Goal: Transaction & Acquisition: Purchase product/service

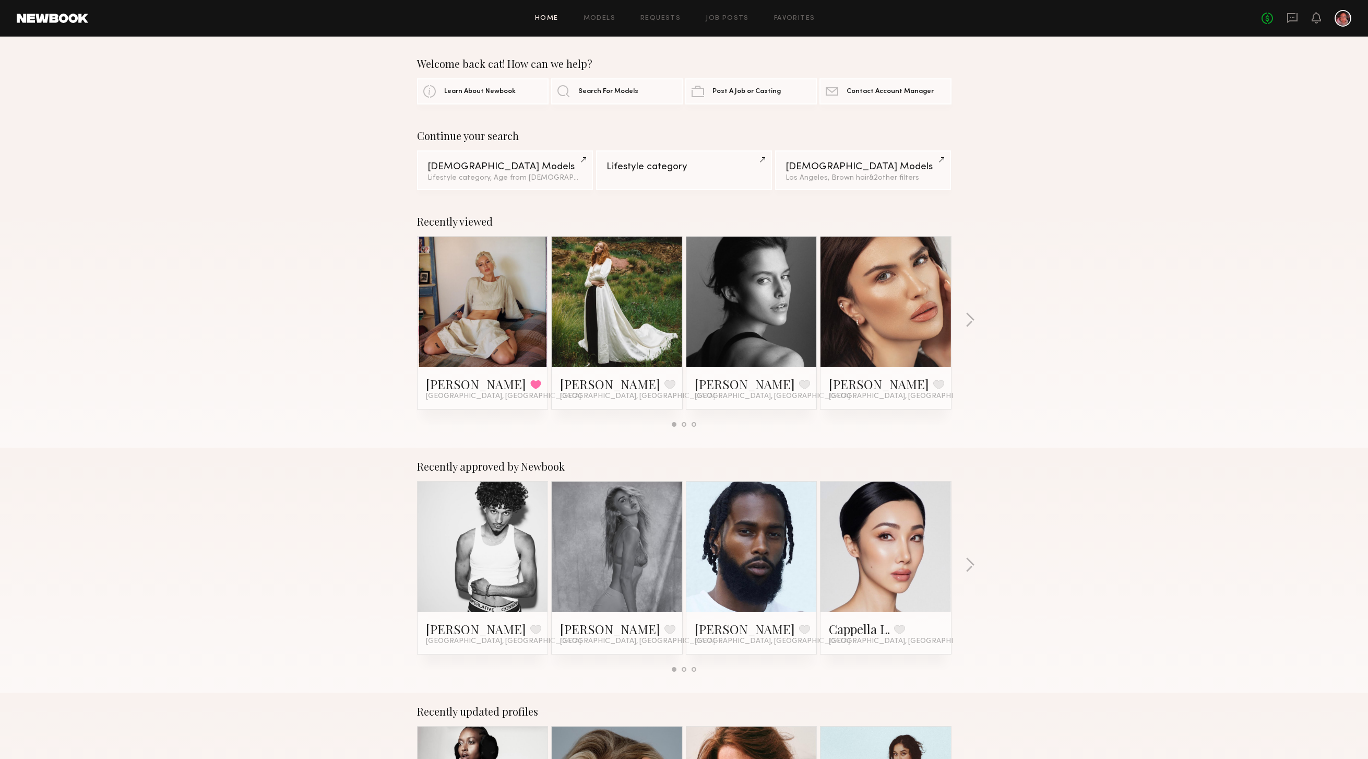
click at [1341, 18] on div at bounding box center [1343, 18] width 17 height 17
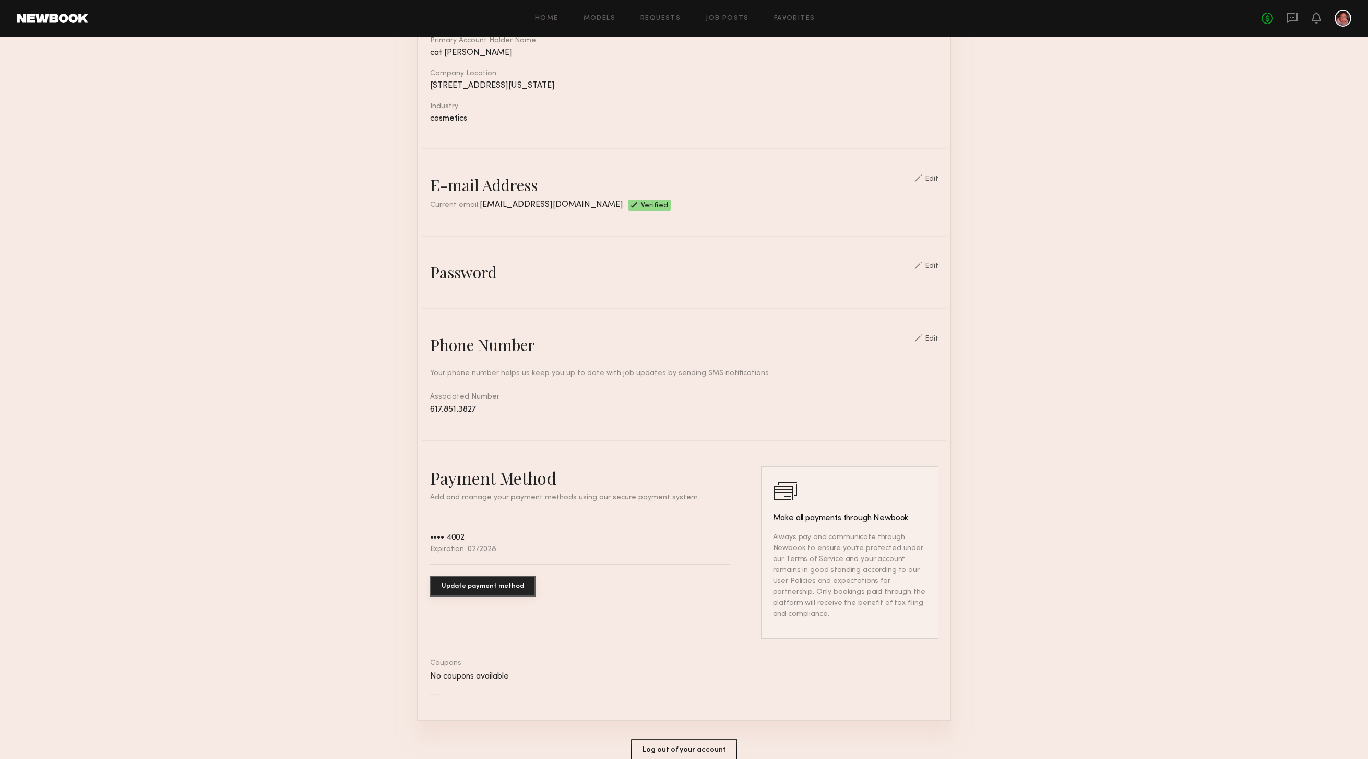
scroll to position [206, 0]
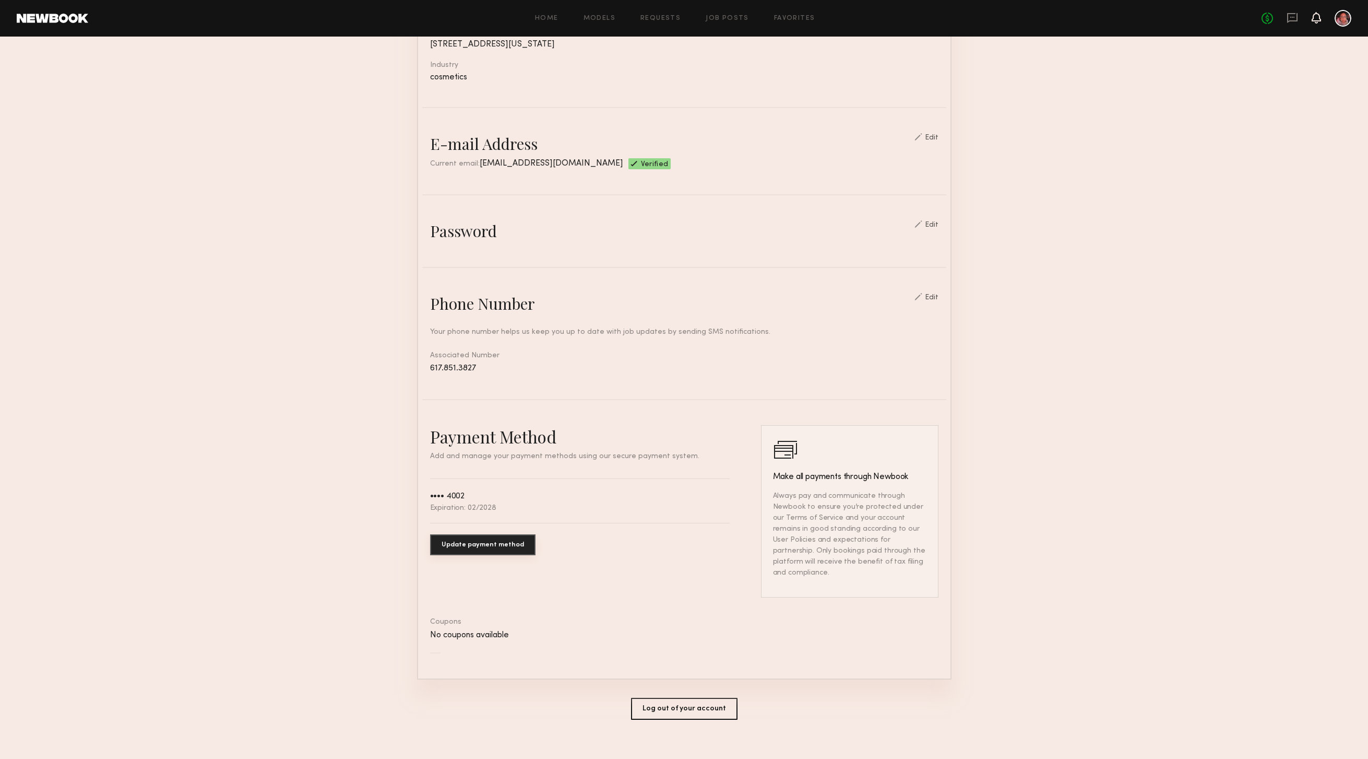
click at [1319, 18] on icon at bounding box center [1316, 17] width 8 height 7
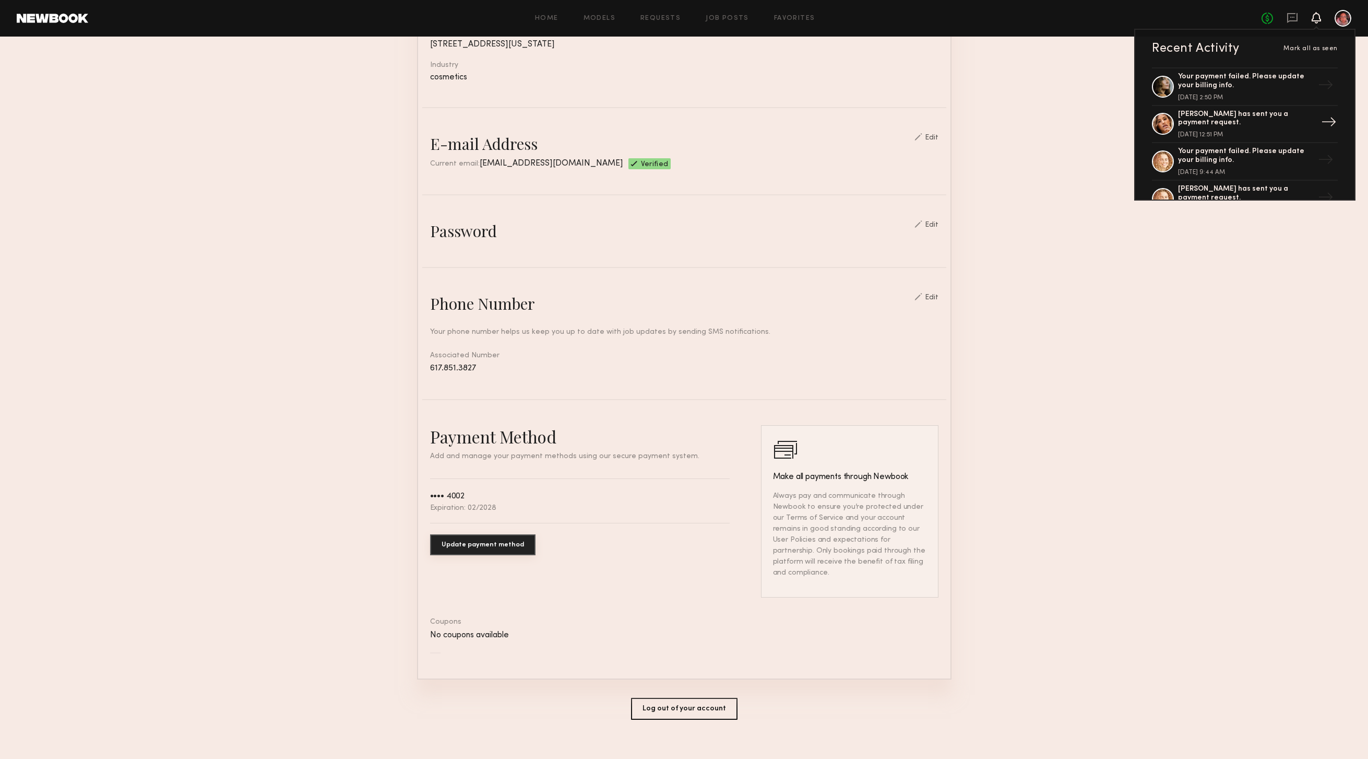
click at [1210, 124] on div "[PERSON_NAME] has sent you a payment request." at bounding box center [1246, 119] width 136 height 18
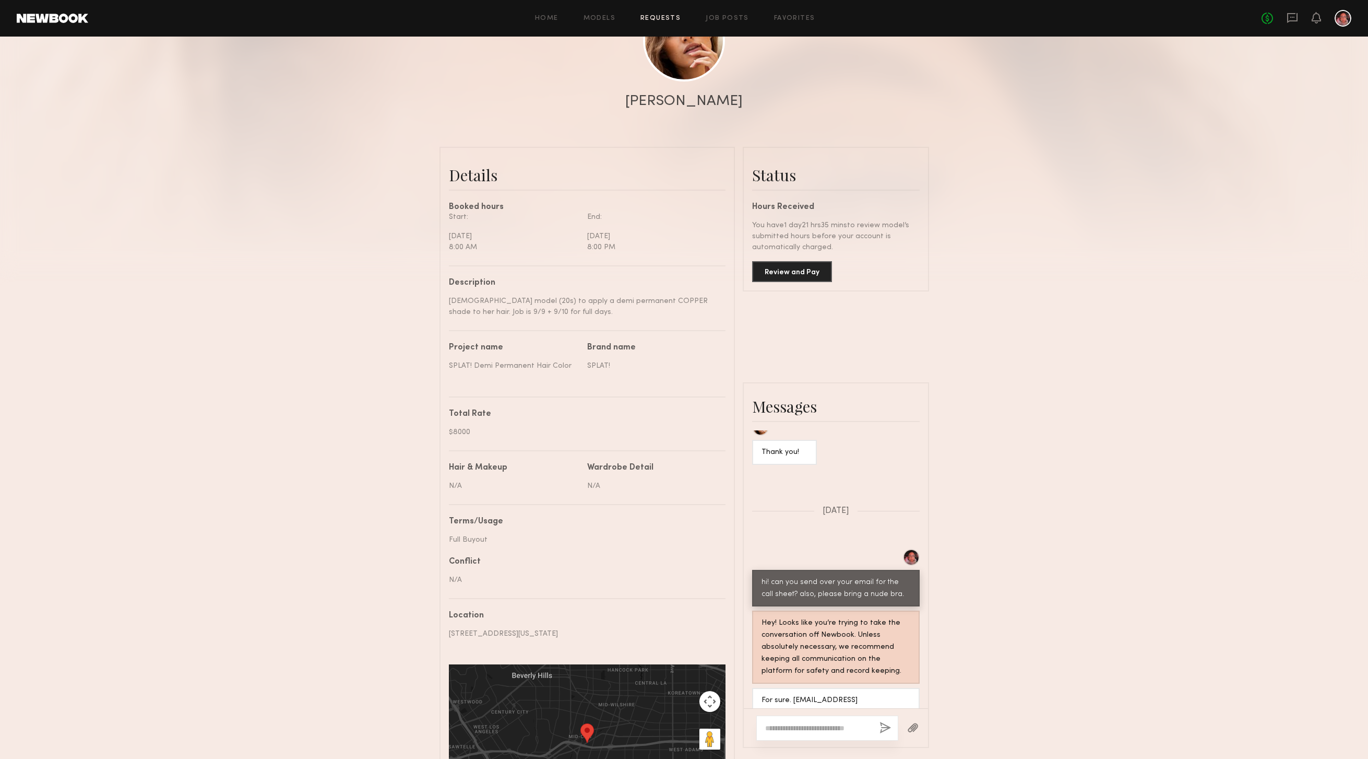
scroll to position [156, 0]
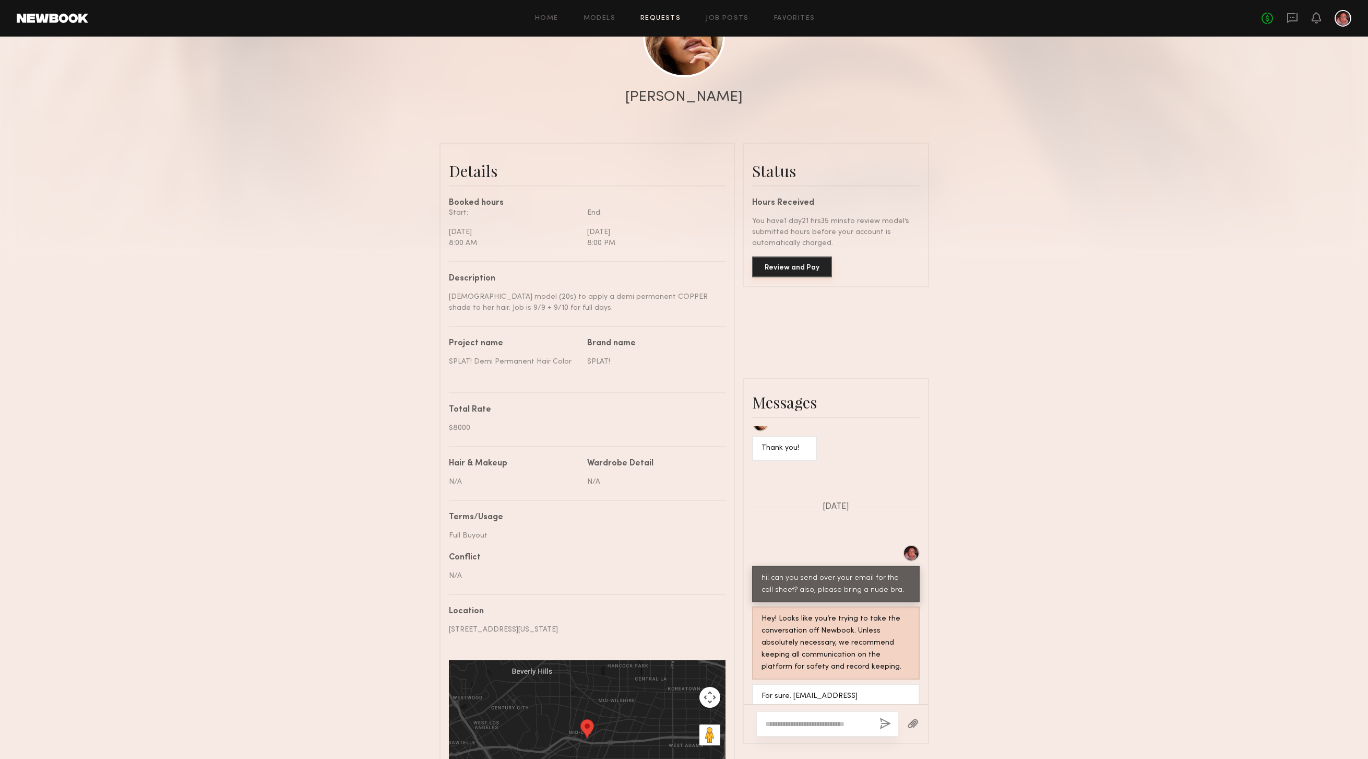
click at [781, 265] on button "Review and Pay" at bounding box center [792, 266] width 80 height 21
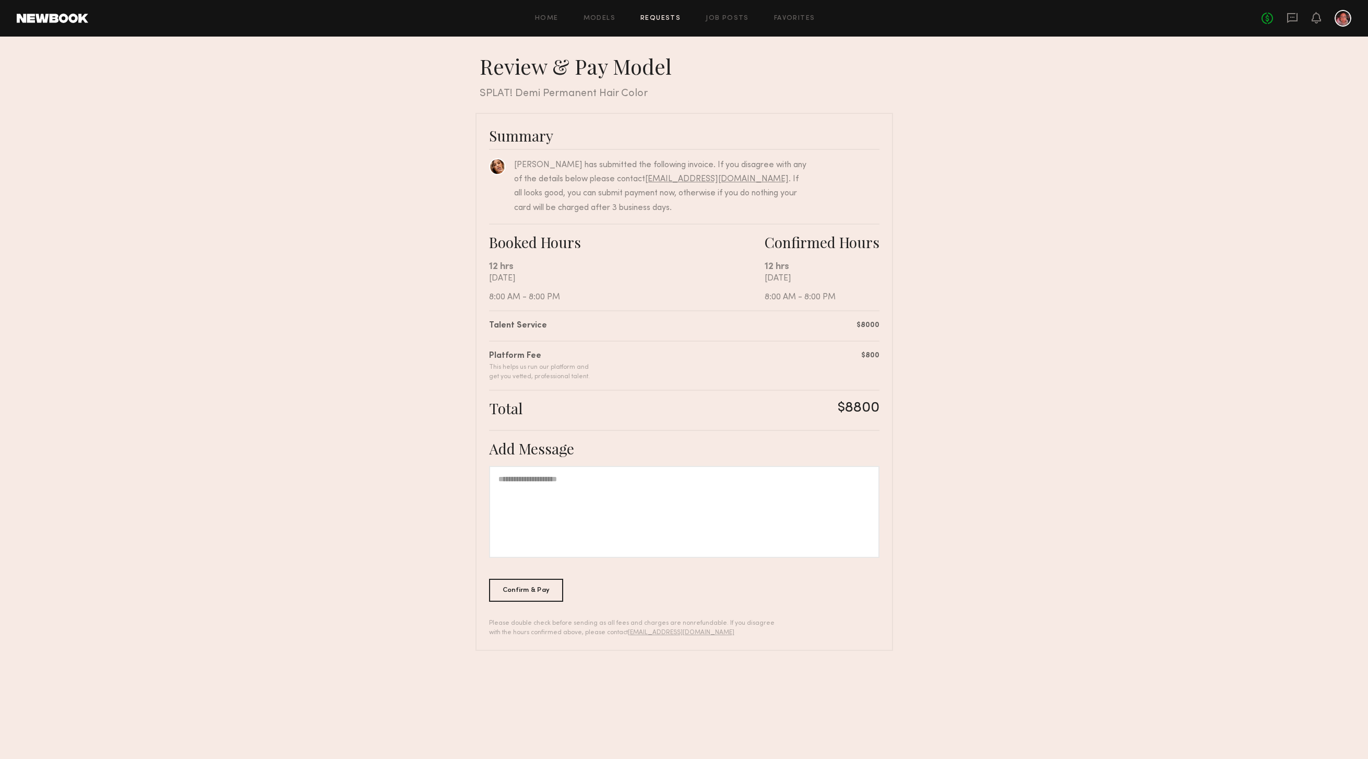
click at [1343, 17] on div at bounding box center [1343, 18] width 17 height 17
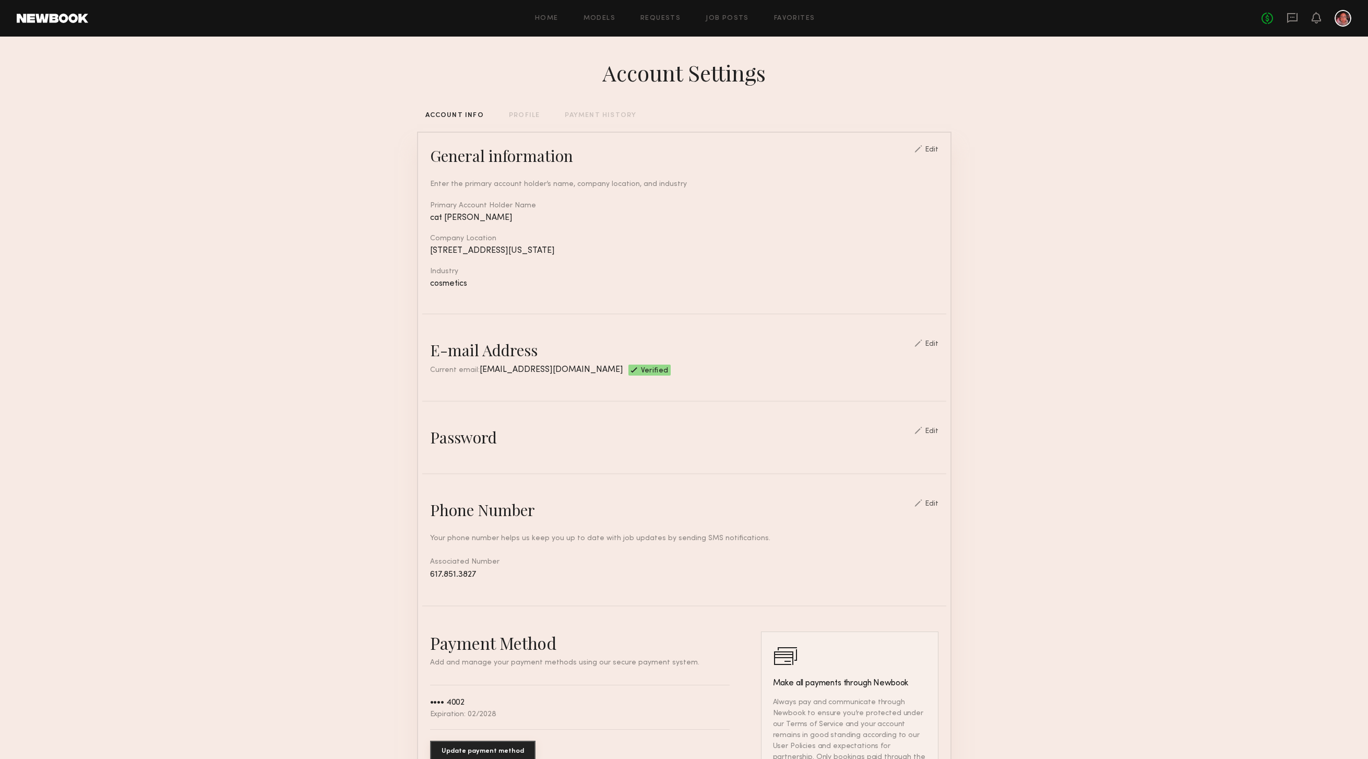
scroll to position [206, 0]
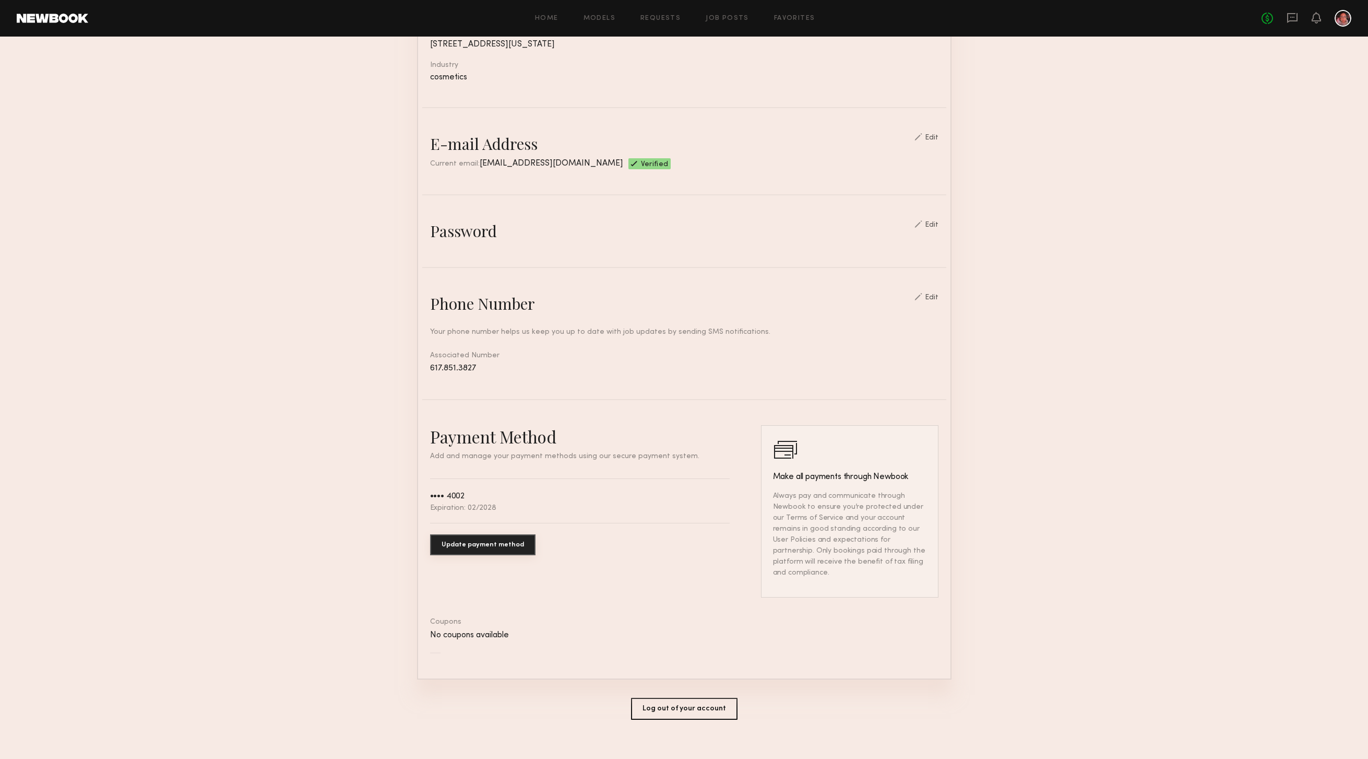
click at [488, 543] on button "Update payment method" at bounding box center [482, 544] width 105 height 21
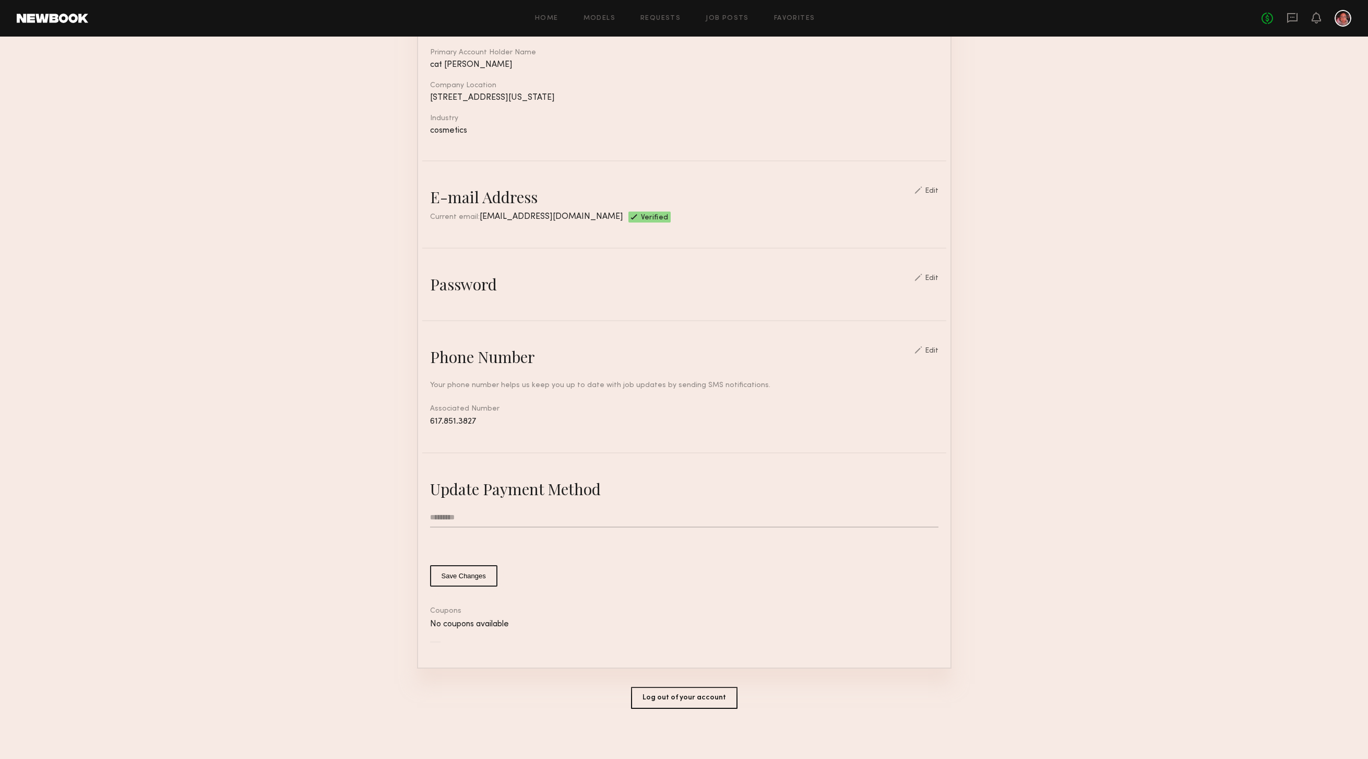
click at [467, 512] on input "text" at bounding box center [684, 517] width 508 height 20
type input "**********"
click at [836, 565] on common-button-deprecated "Save Changes" at bounding box center [684, 575] width 508 height 21
click at [467, 571] on button "Save Changes" at bounding box center [463, 575] width 67 height 21
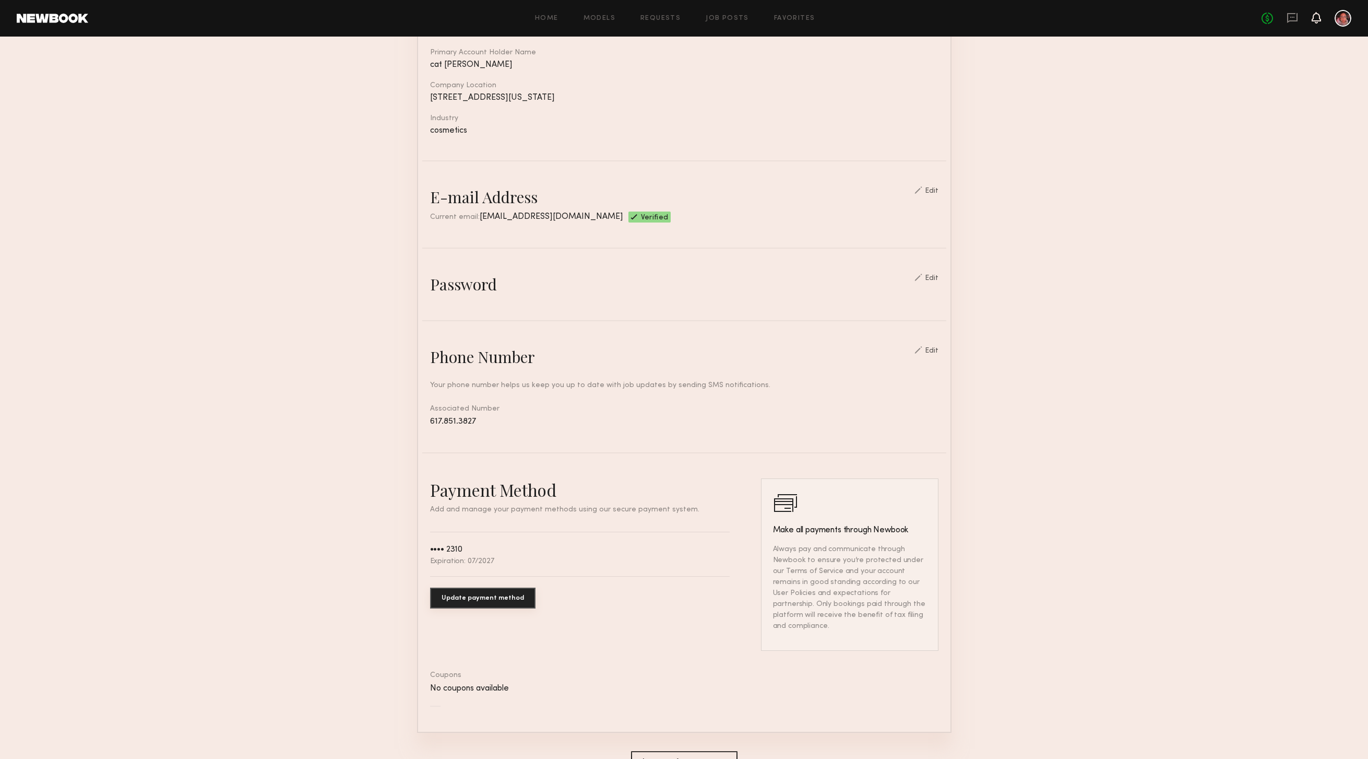
click at [1321, 20] on icon at bounding box center [1316, 17] width 8 height 7
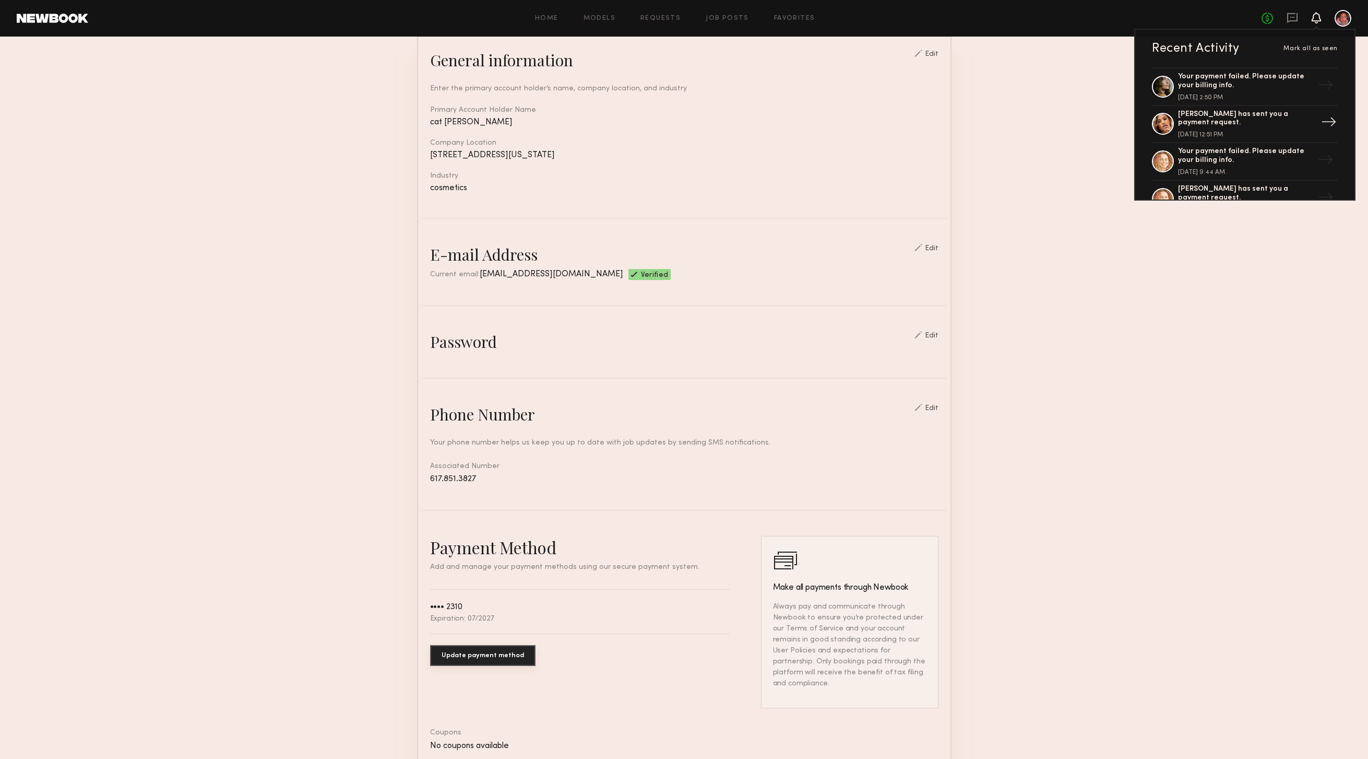
scroll to position [94, 0]
click at [1209, 115] on div "[PERSON_NAME] has sent you a payment request." at bounding box center [1246, 119] width 136 height 18
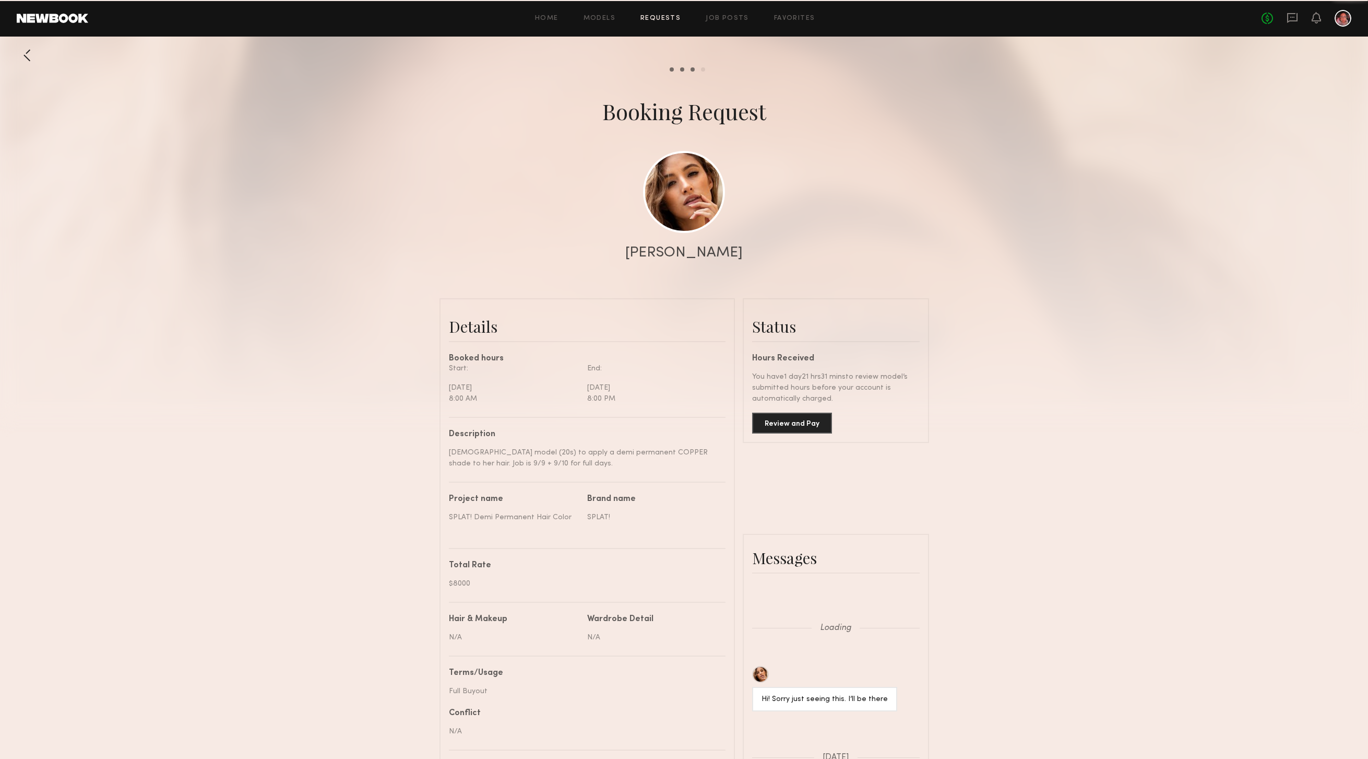
scroll to position [1049, 0]
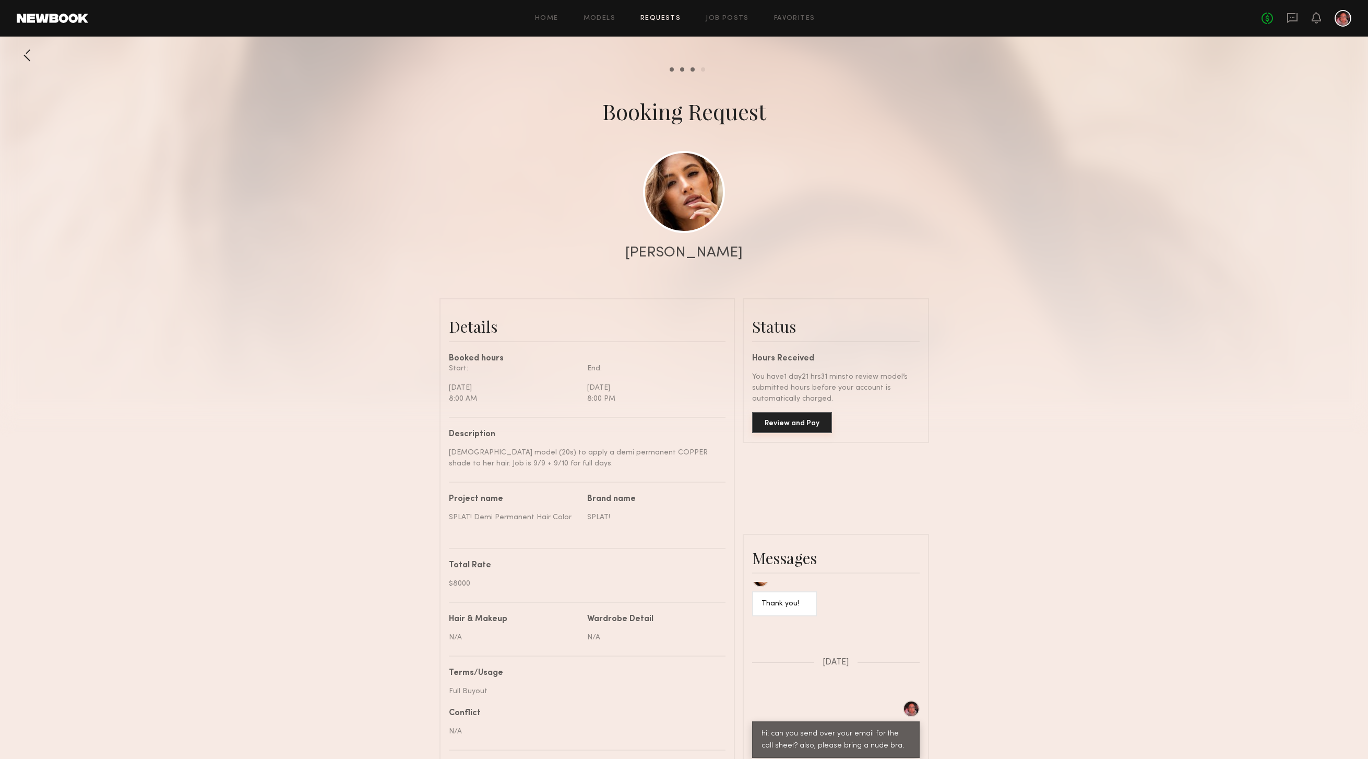
click at [811, 421] on button "Review and Pay" at bounding box center [792, 422] width 80 height 21
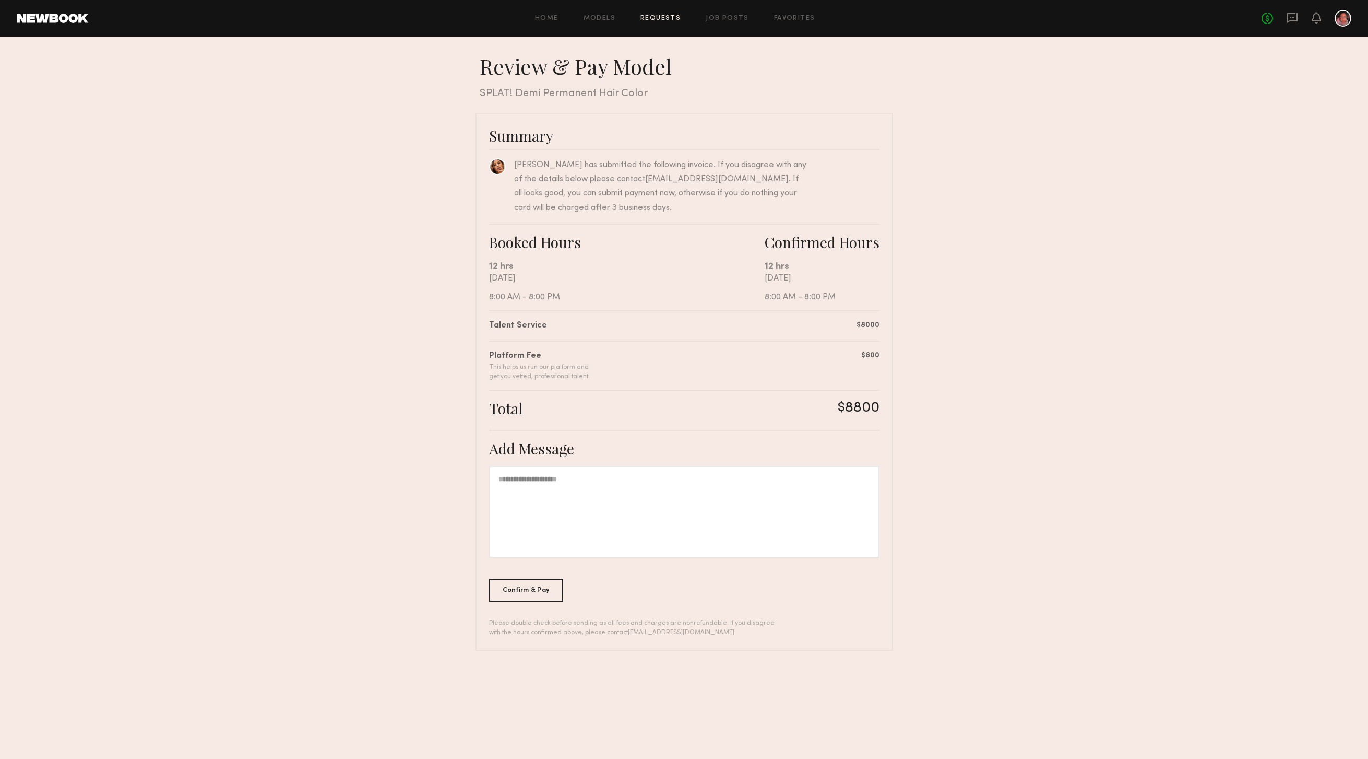
click at [655, 482] on div at bounding box center [684, 512] width 391 height 92
click at [536, 587] on div "Confirm & Pay" at bounding box center [526, 589] width 75 height 23
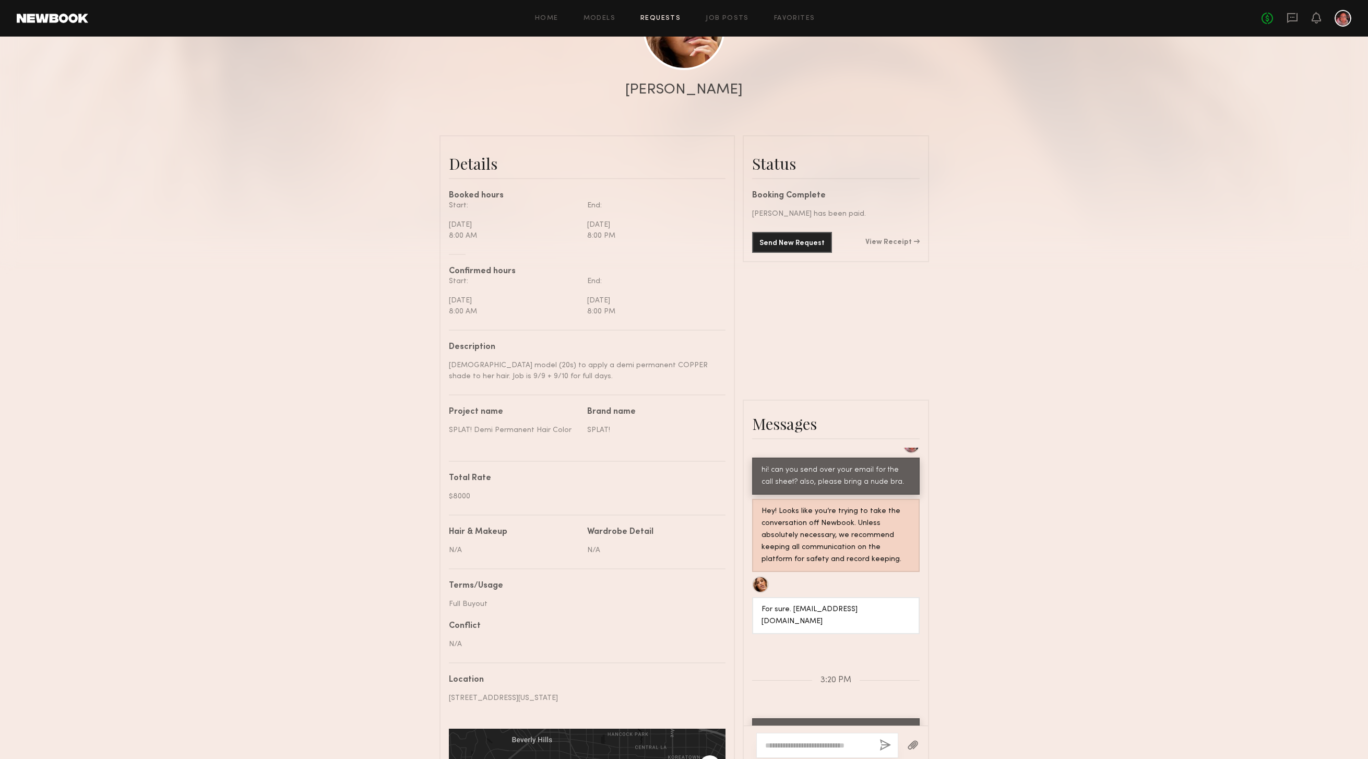
scroll to position [160, 0]
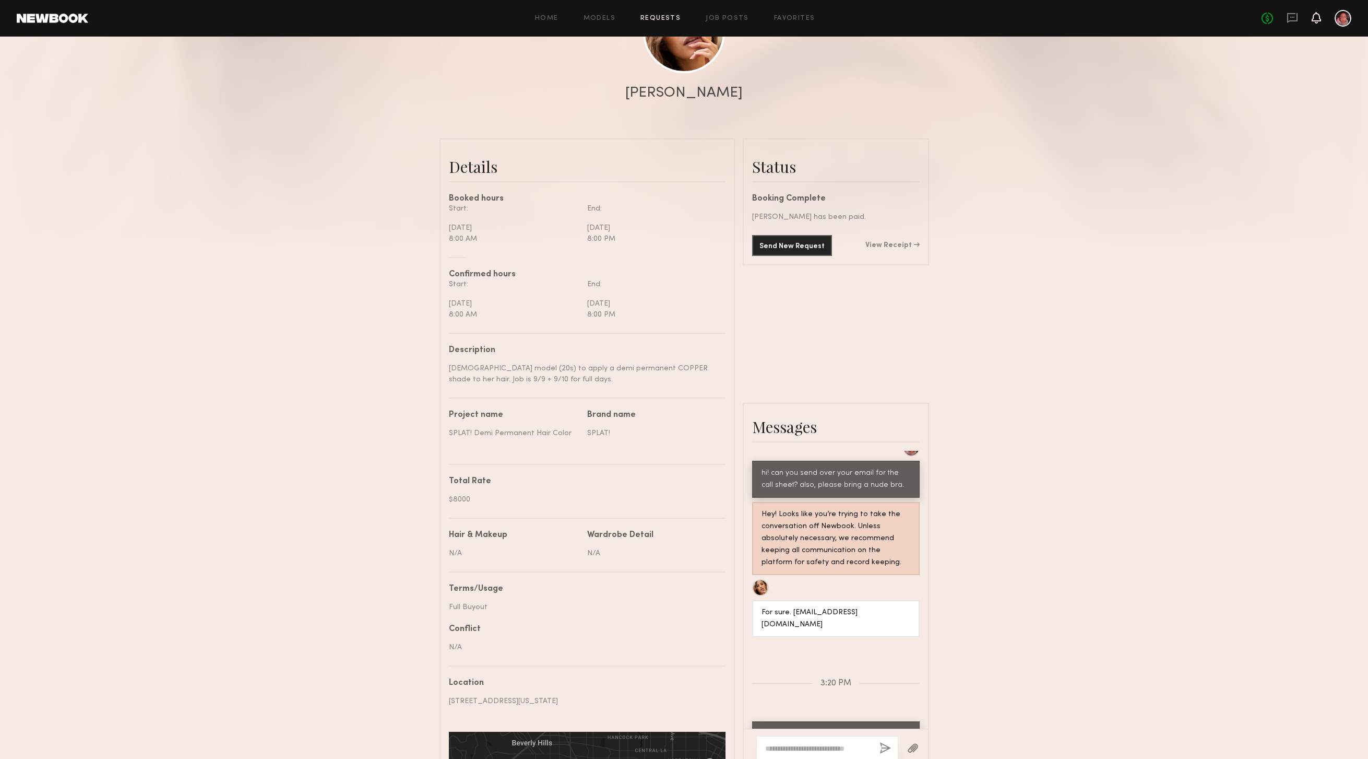
click at [1318, 22] on icon at bounding box center [1316, 23] width 3 height 2
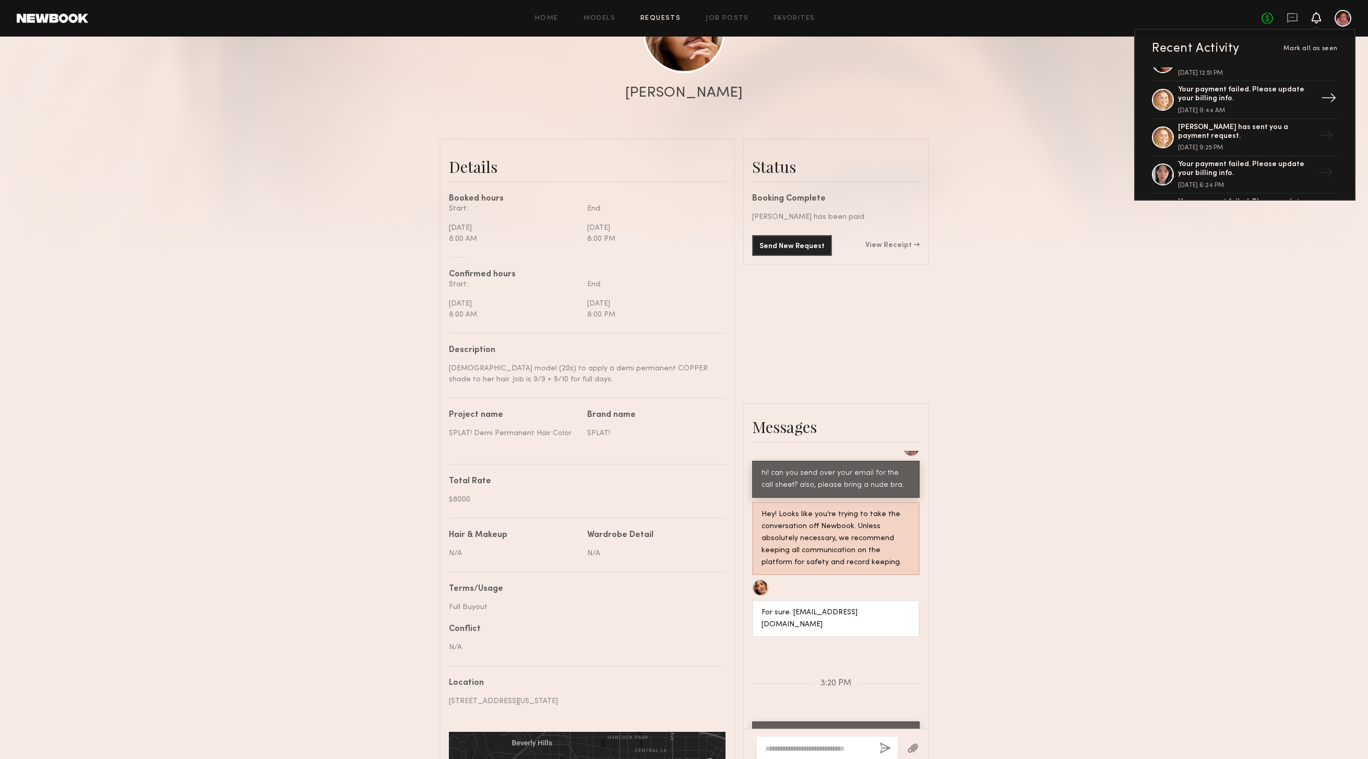
scroll to position [81, 0]
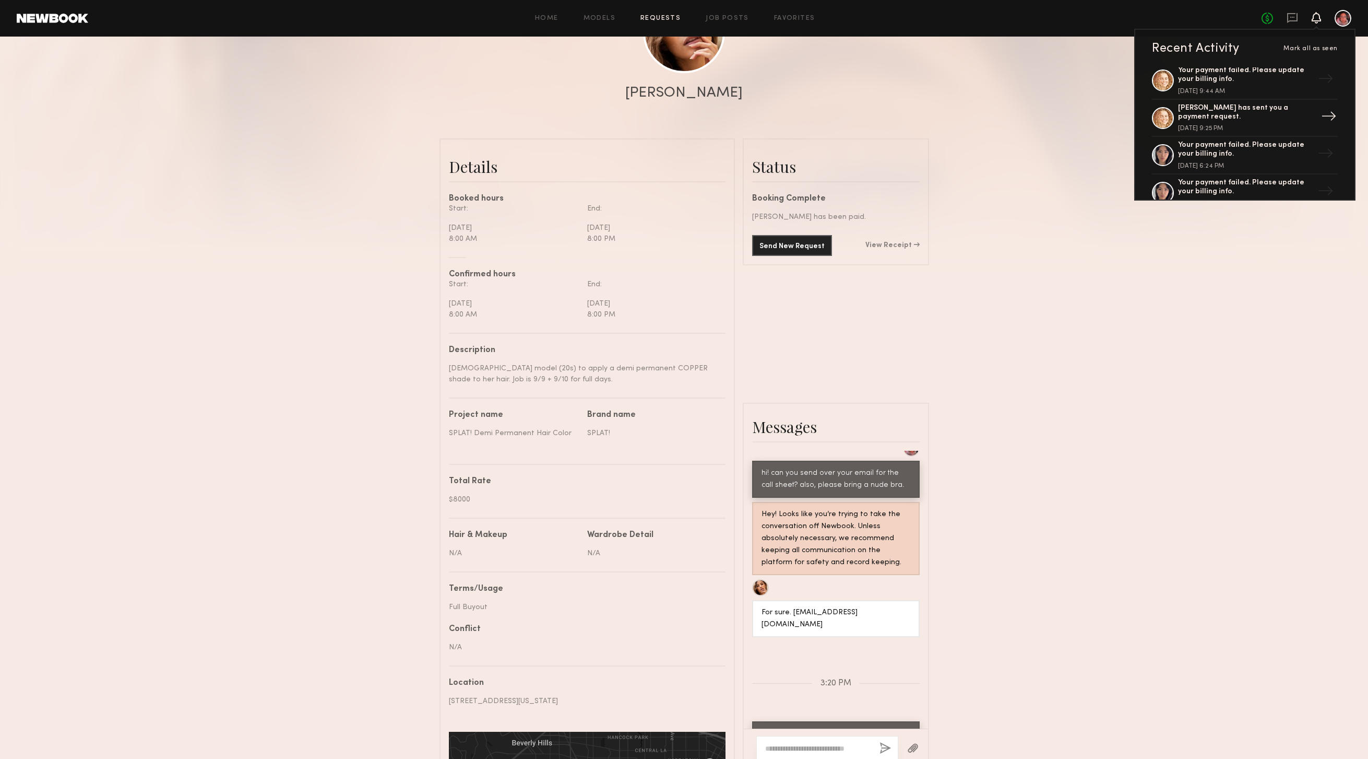
click at [1216, 121] on div "[PERSON_NAME] has sent you a payment request." at bounding box center [1246, 113] width 136 height 18
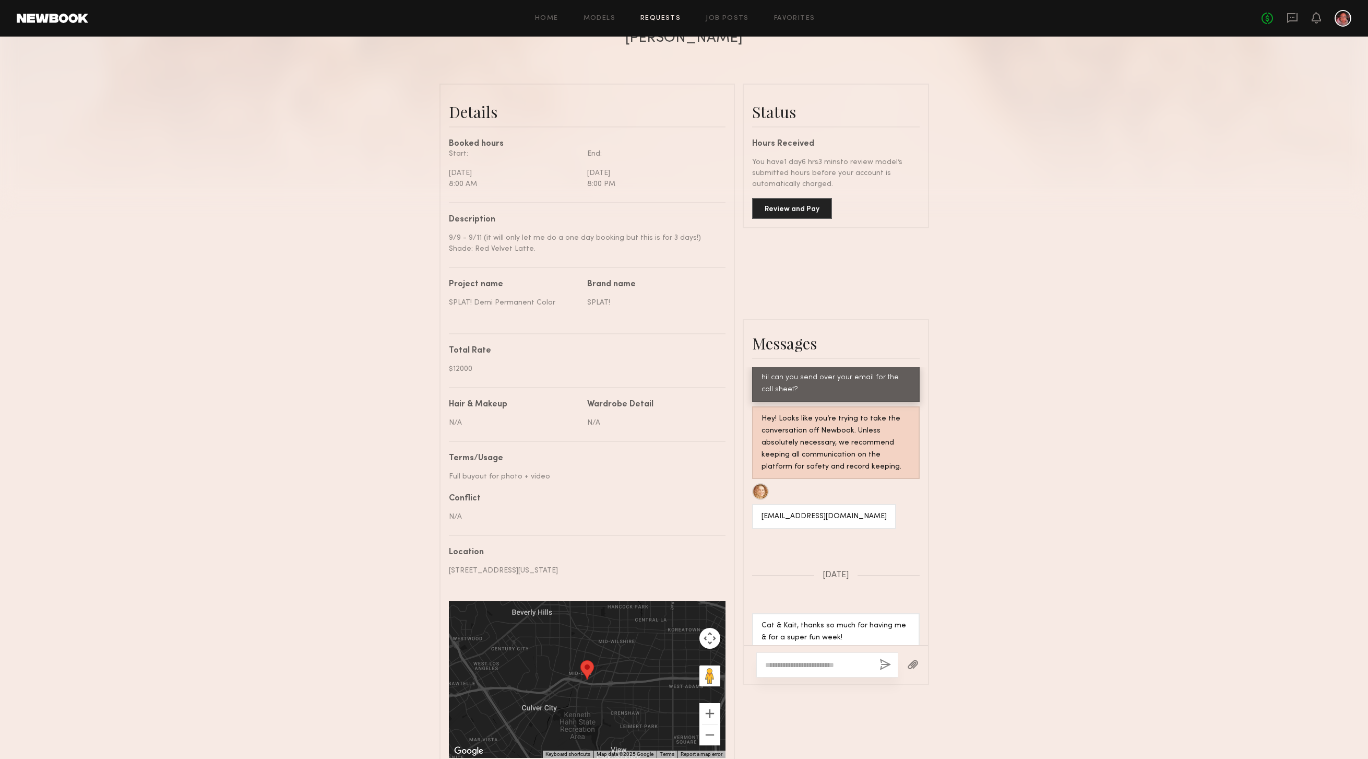
scroll to position [225, 0]
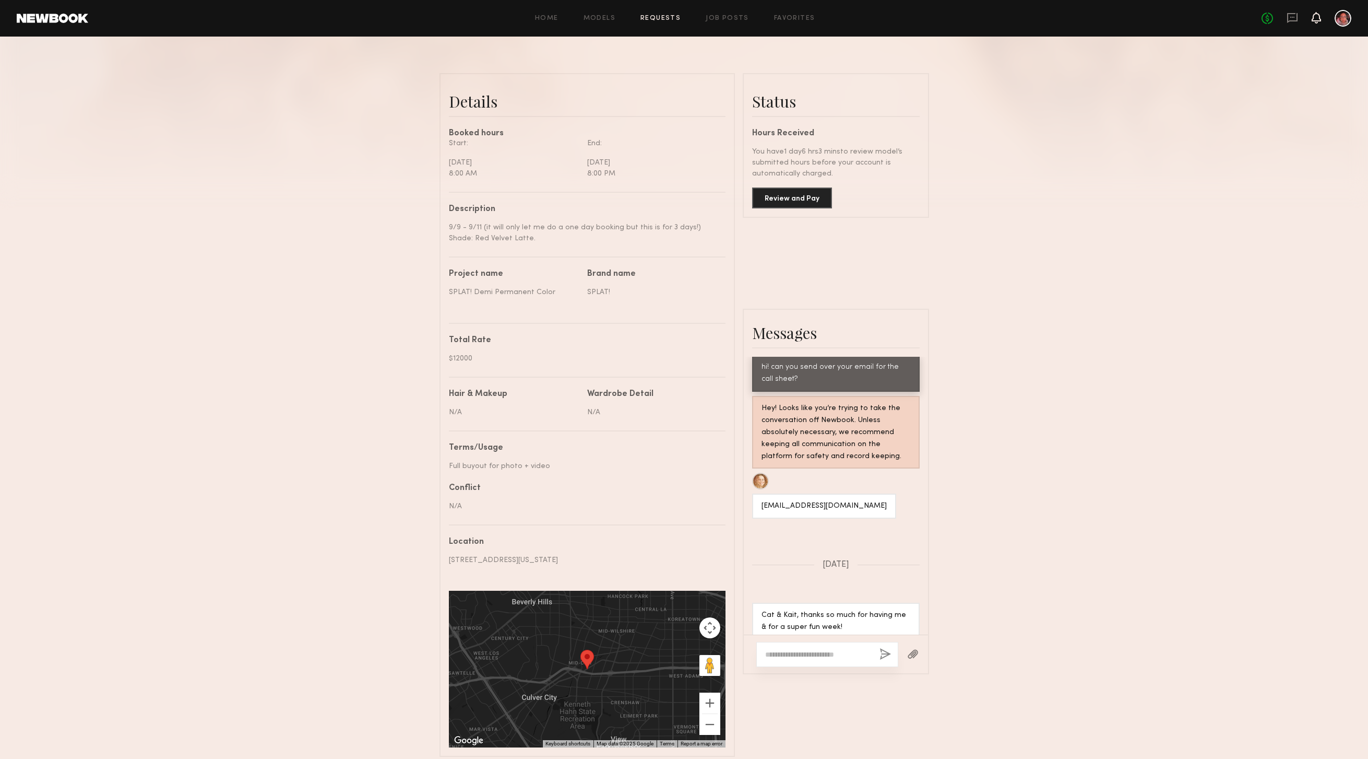
click at [1318, 22] on icon at bounding box center [1316, 23] width 3 height 2
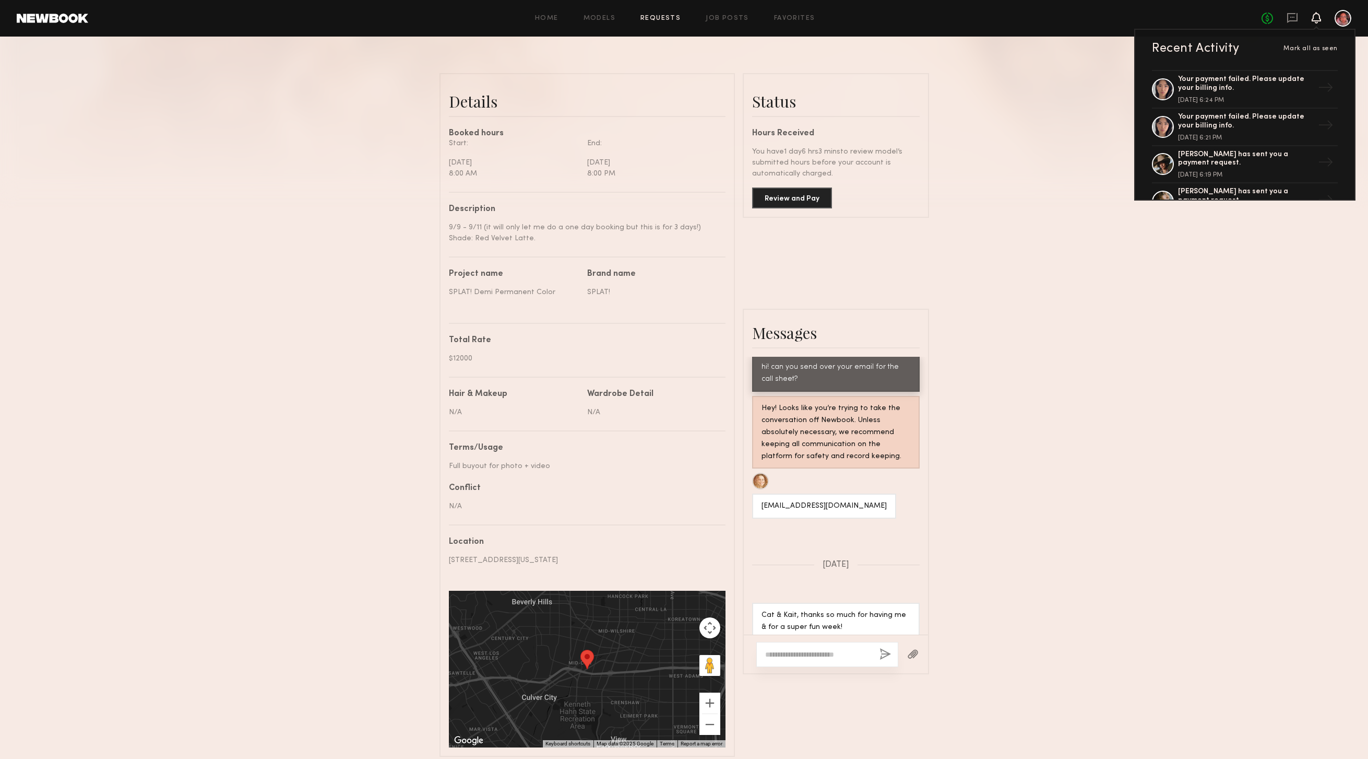
scroll to position [148, 0]
click at [1208, 160] on div "[PERSON_NAME] has sent you a payment request." at bounding box center [1246, 158] width 136 height 18
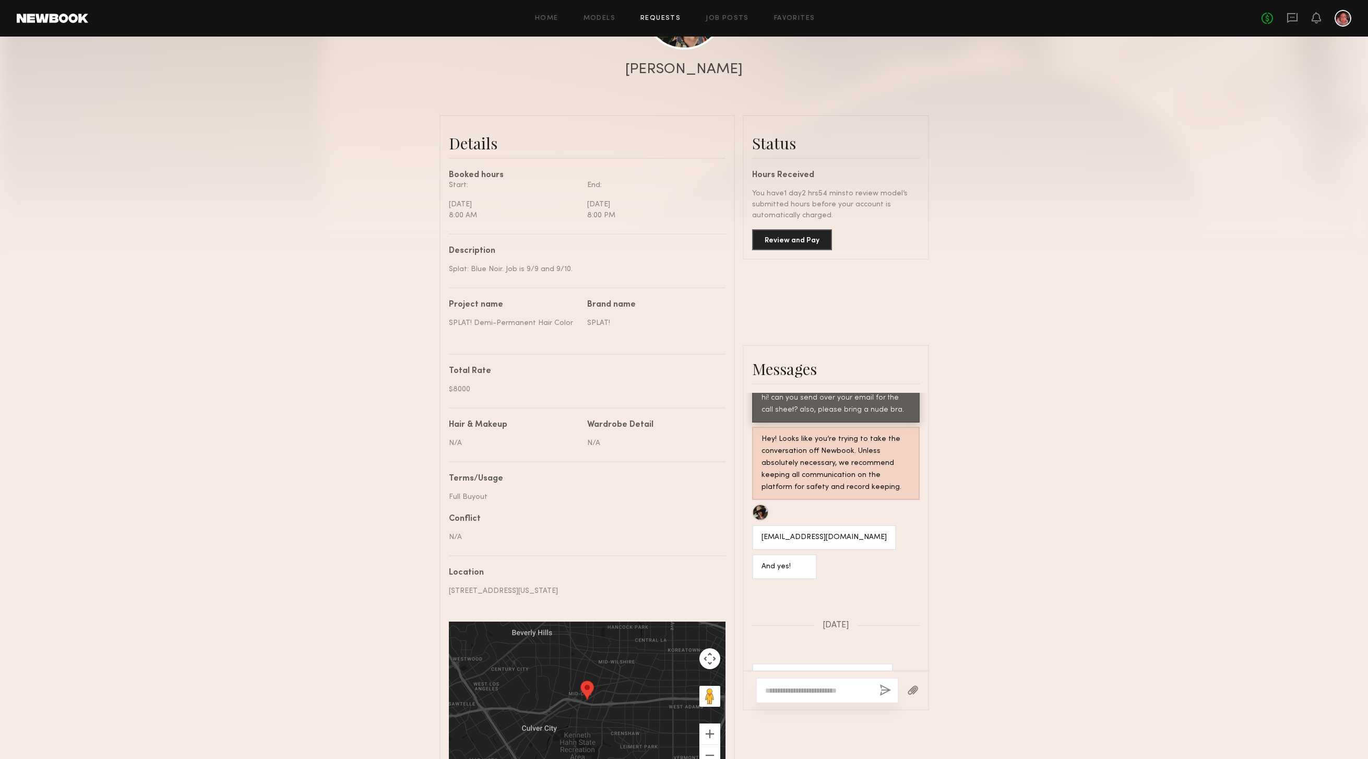
scroll to position [262, 0]
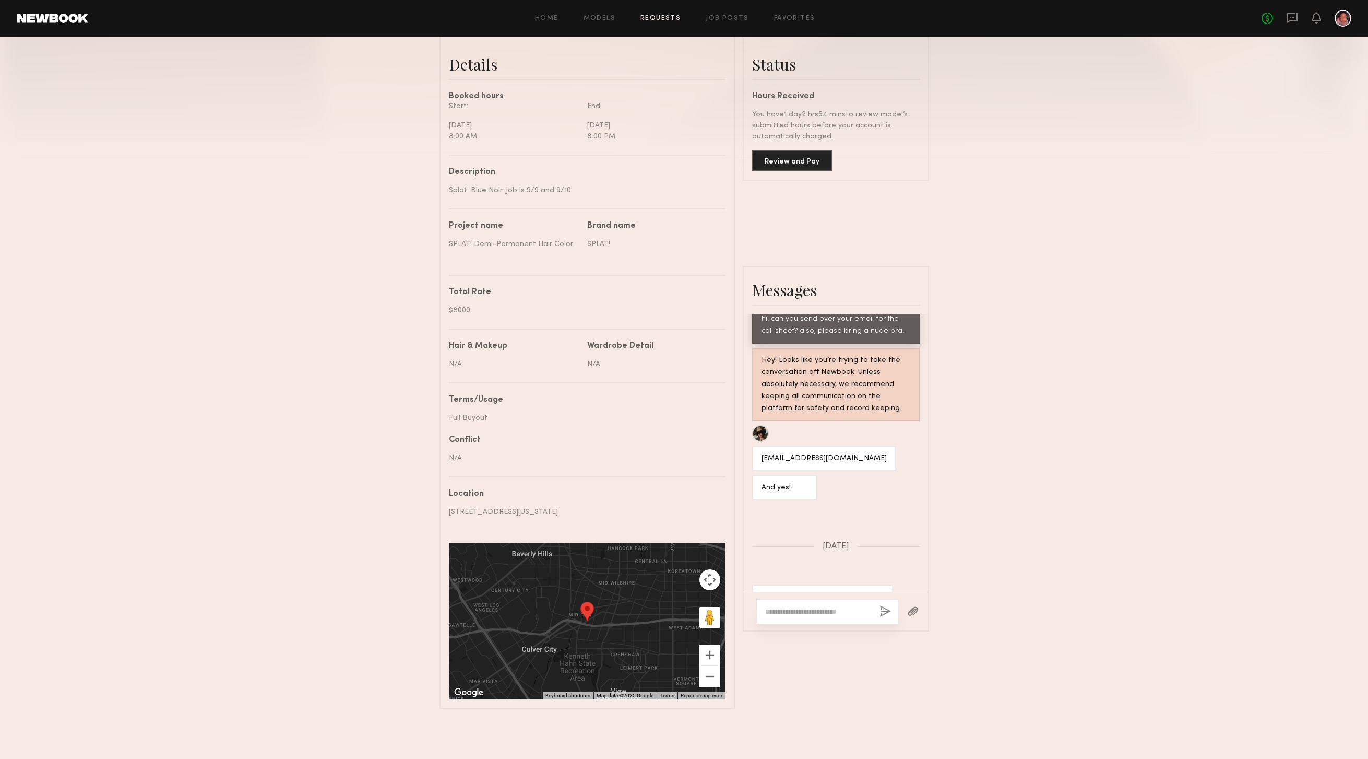
click at [1342, 17] on div at bounding box center [1343, 18] width 17 height 17
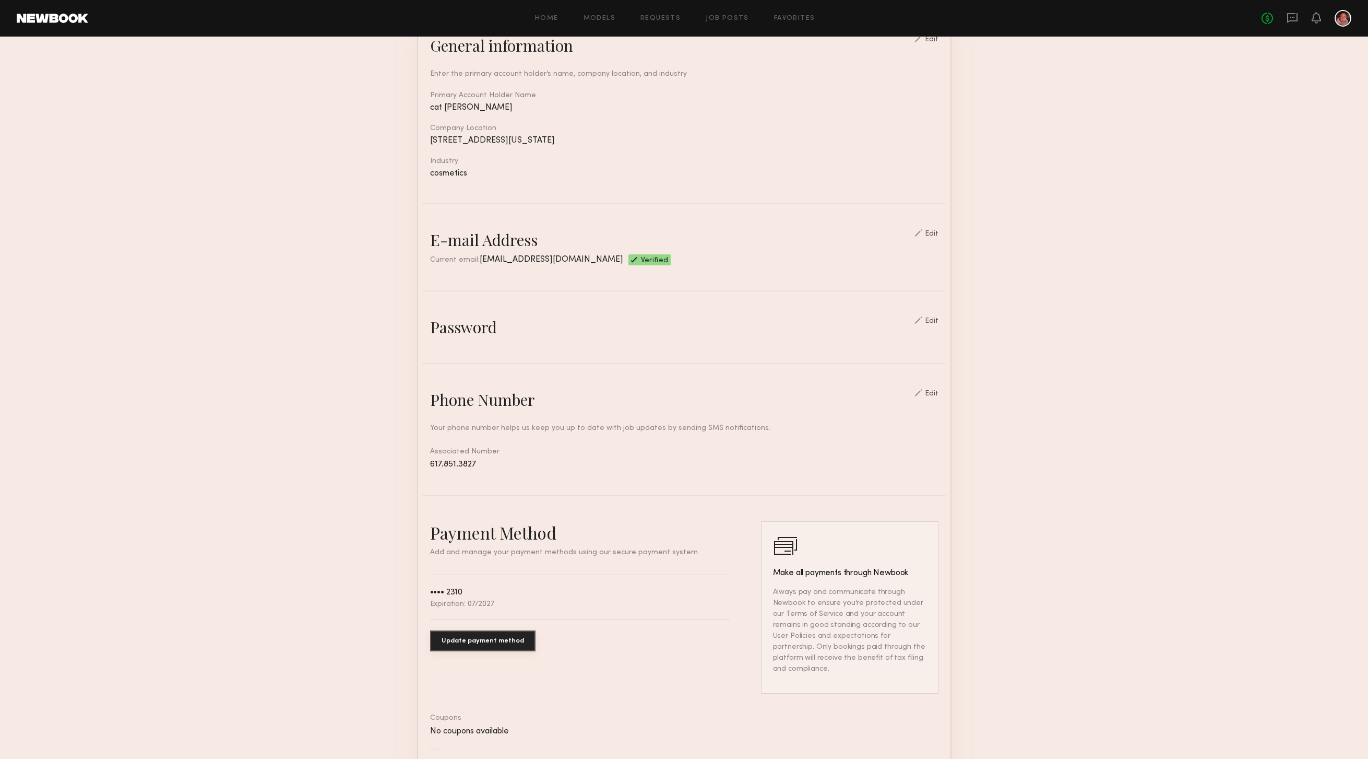
scroll to position [206, 0]
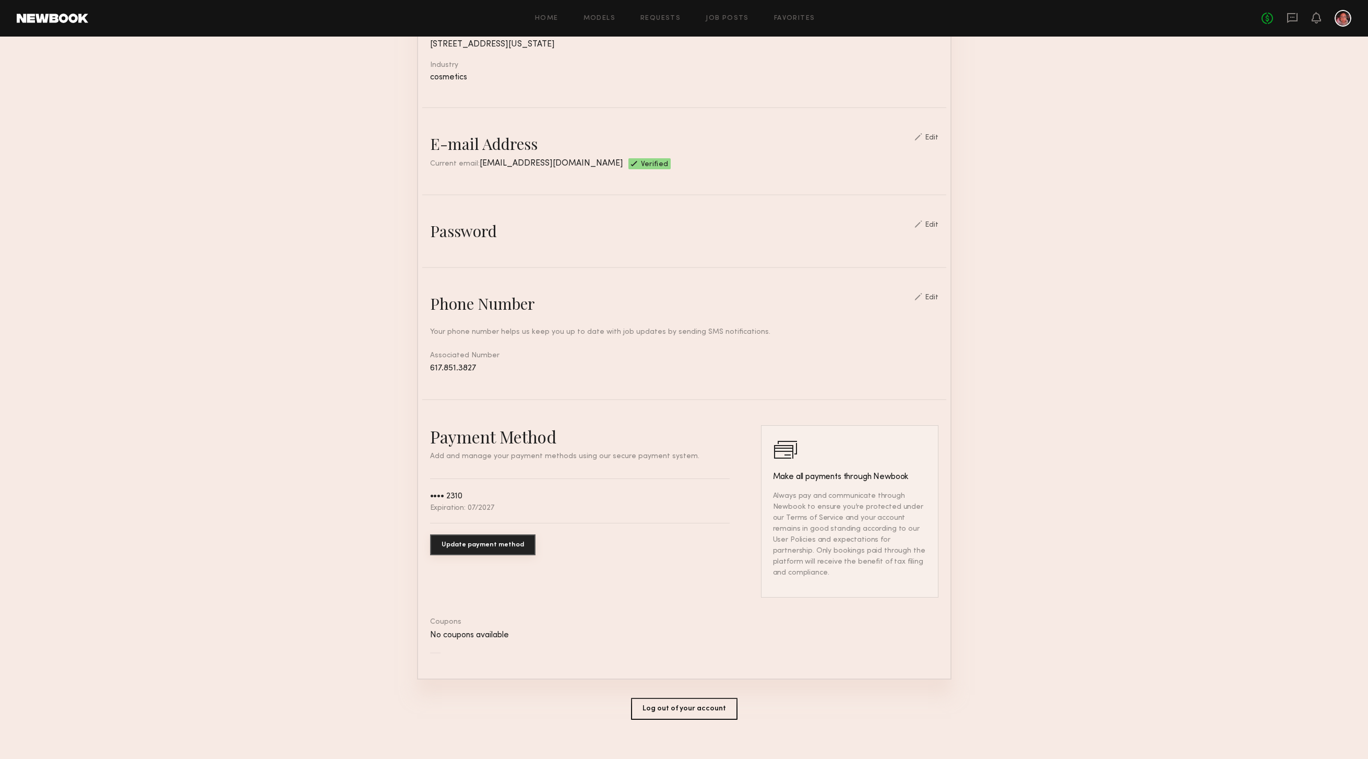
click at [497, 538] on button "Update payment method" at bounding box center [482, 544] width 105 height 21
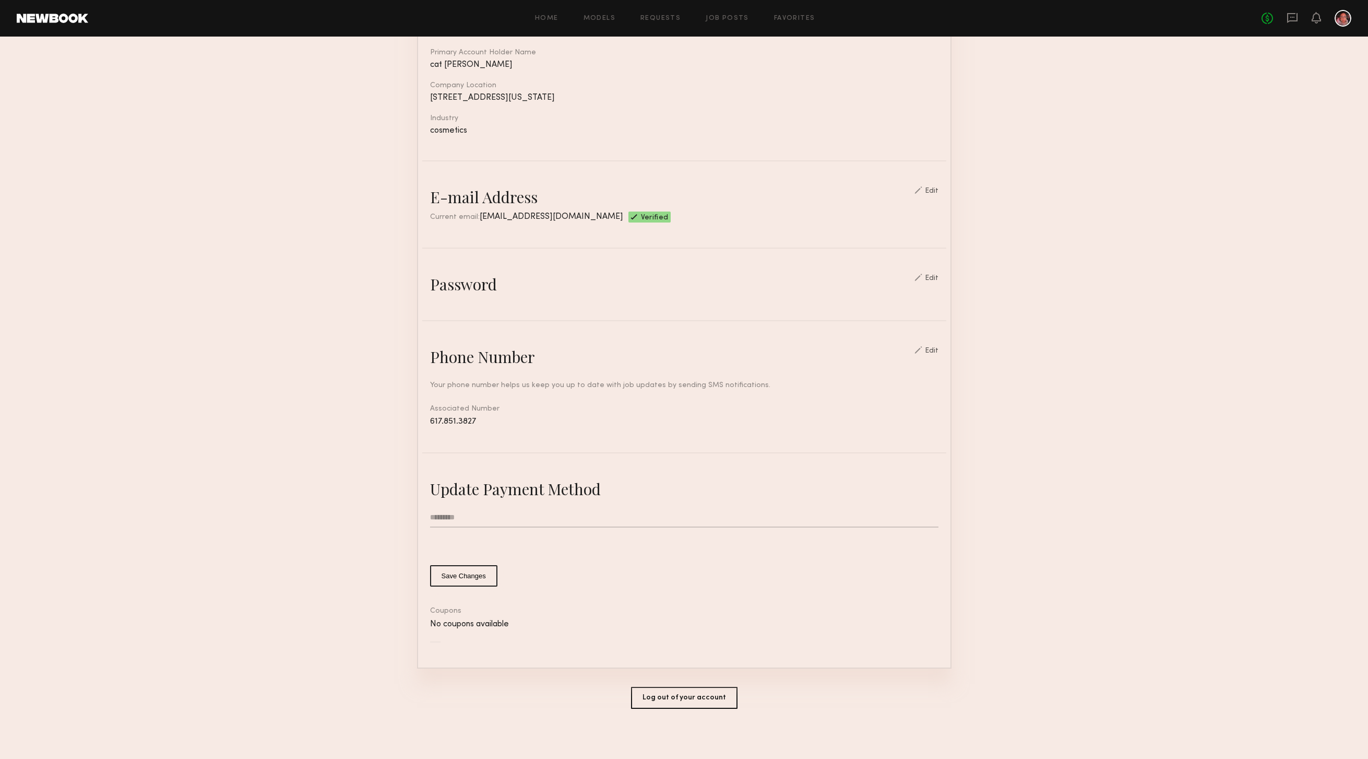
click at [457, 510] on input "text" at bounding box center [684, 517] width 508 height 20
type input "*"
type input "**********"
click at [474, 576] on button "Save Changes" at bounding box center [463, 576] width 67 height 21
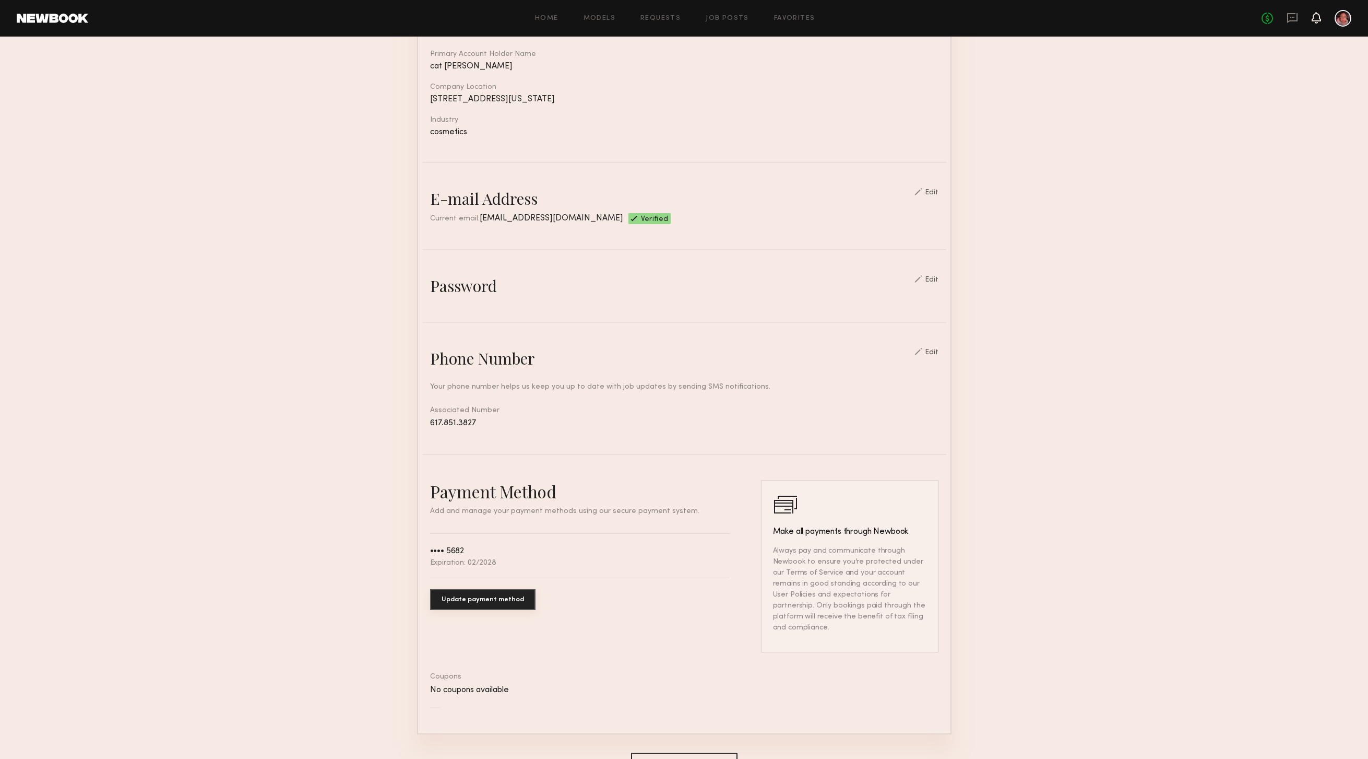
click at [1317, 17] on icon at bounding box center [1316, 17] width 8 height 7
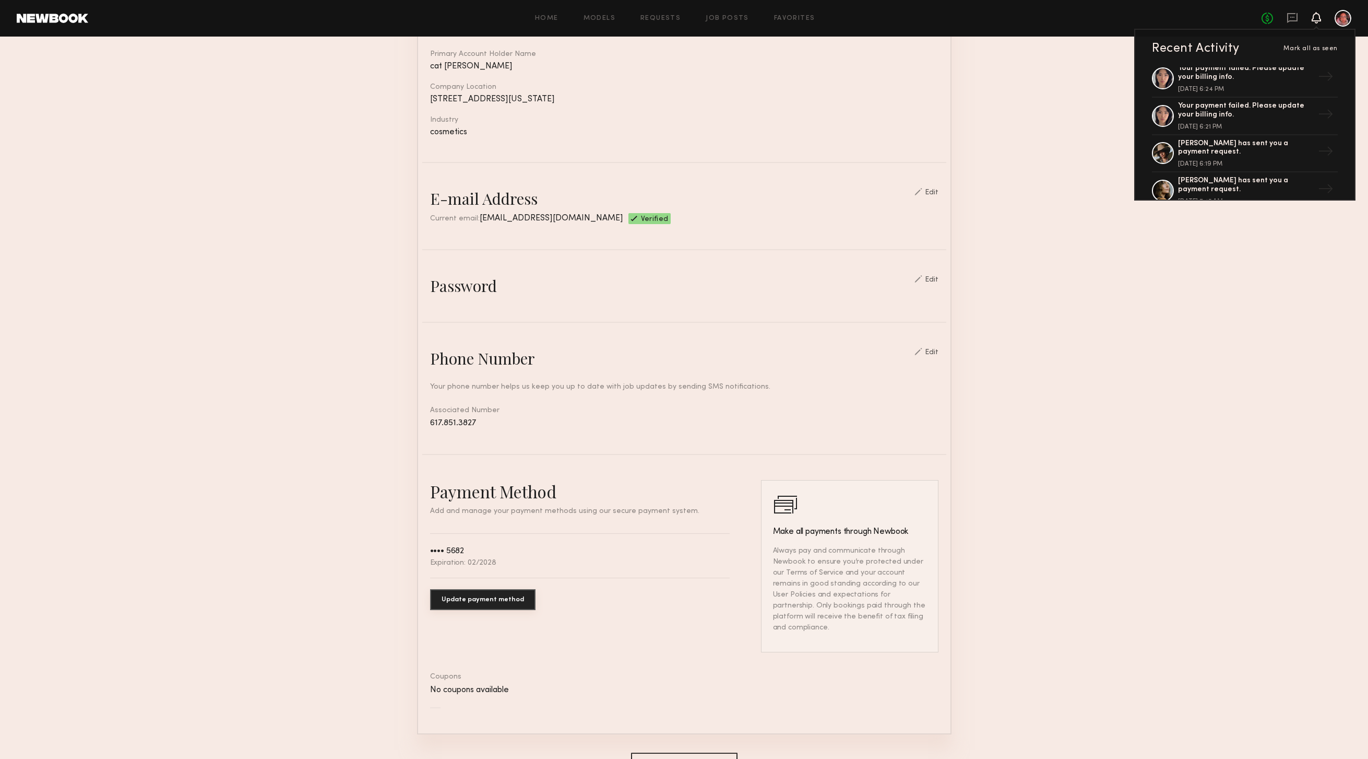
scroll to position [168, 0]
click at [1206, 142] on div "[PERSON_NAME] has sent you a payment request." at bounding box center [1246, 138] width 136 height 18
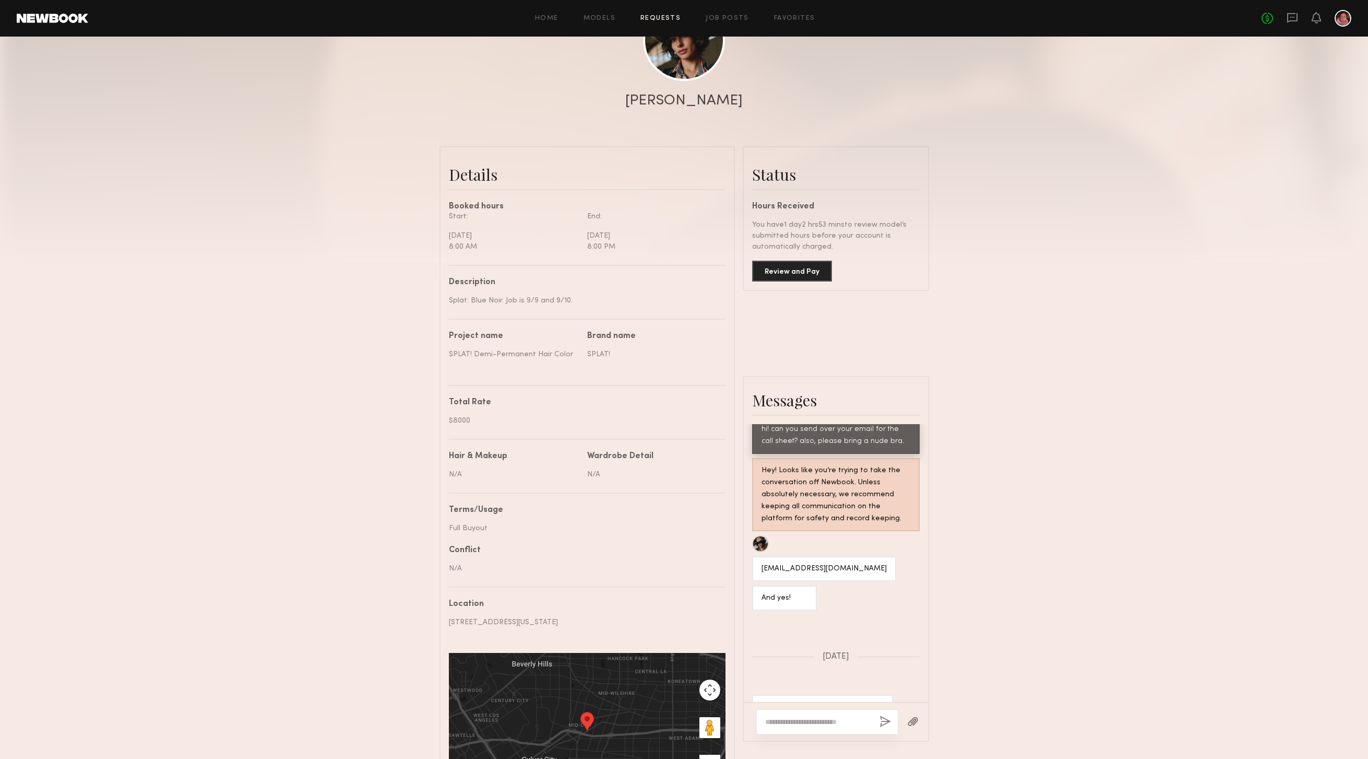
scroll to position [155, 0]
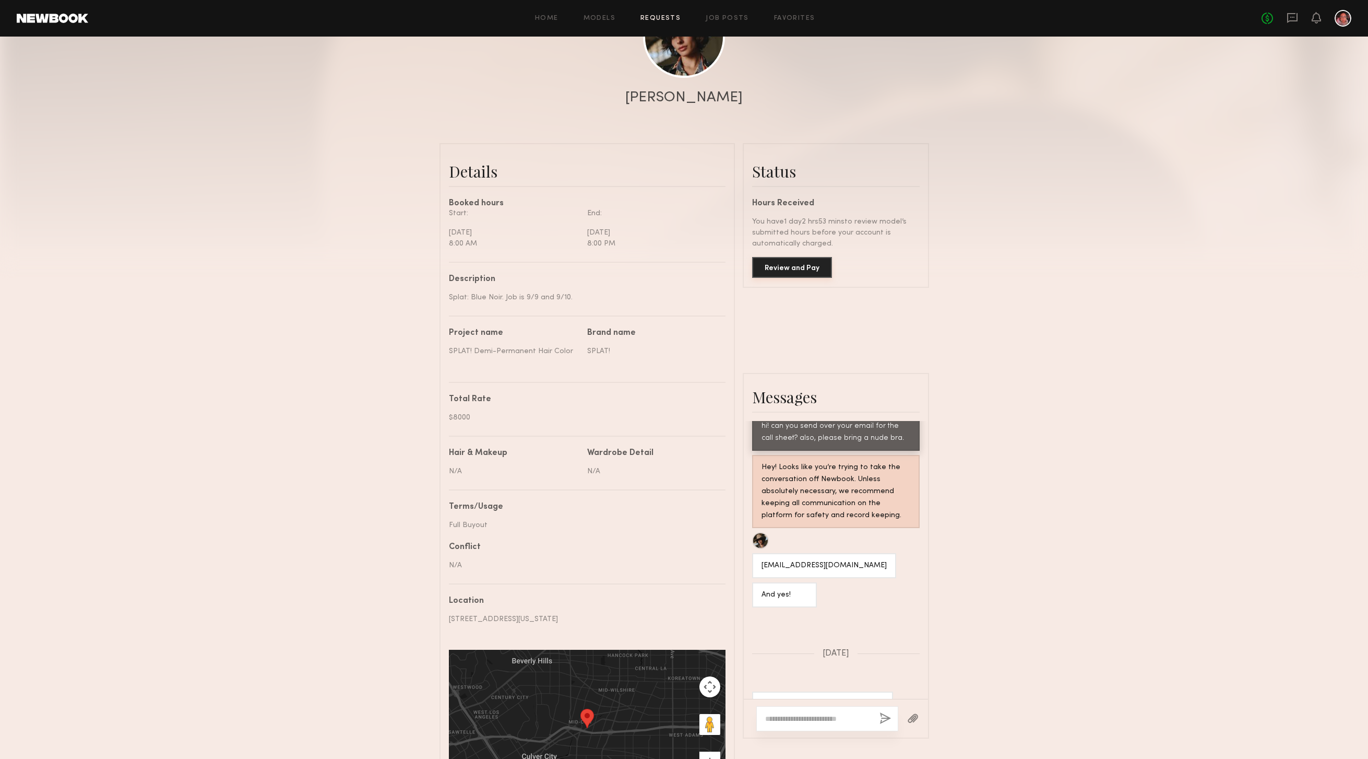
click at [788, 269] on button "Review and Pay" at bounding box center [792, 267] width 80 height 21
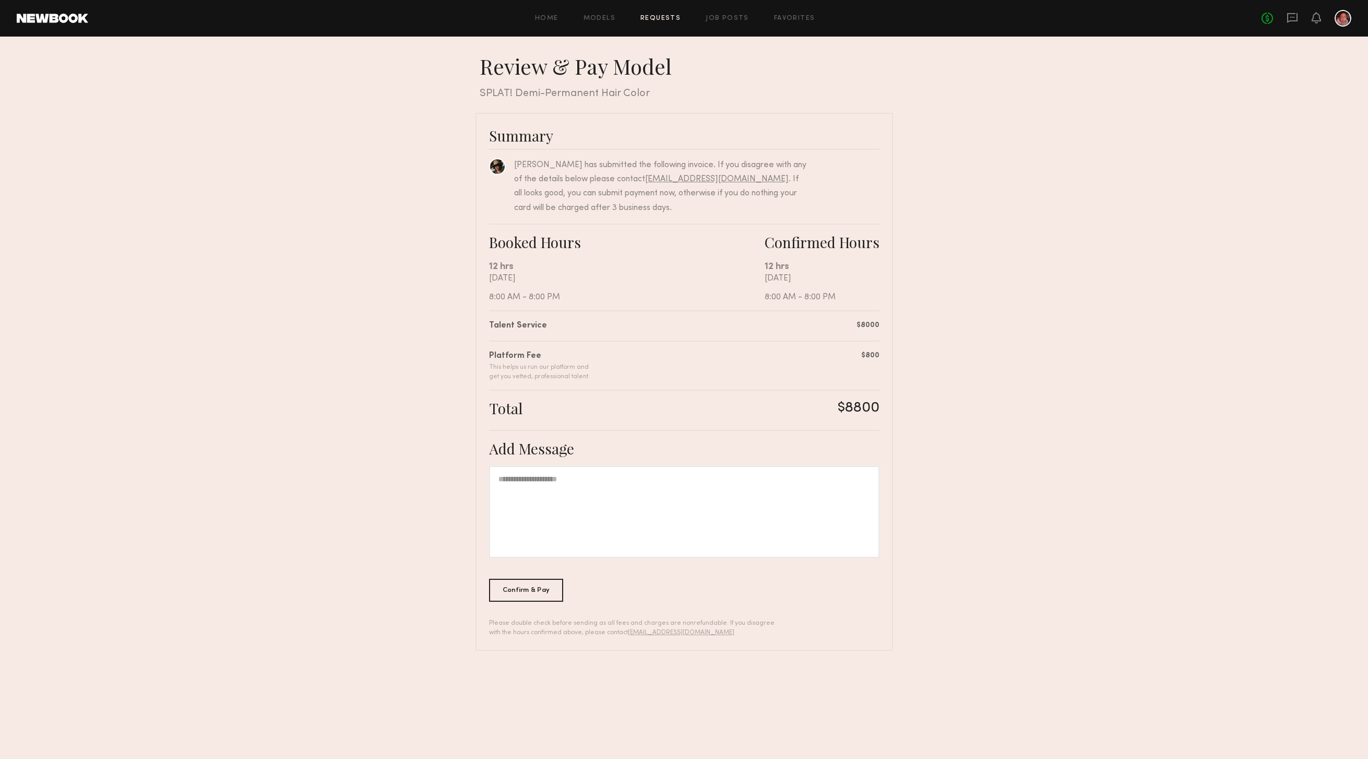
click at [629, 487] on div at bounding box center [684, 512] width 391 height 92
click at [526, 590] on div "Confirm & Pay" at bounding box center [526, 589] width 75 height 23
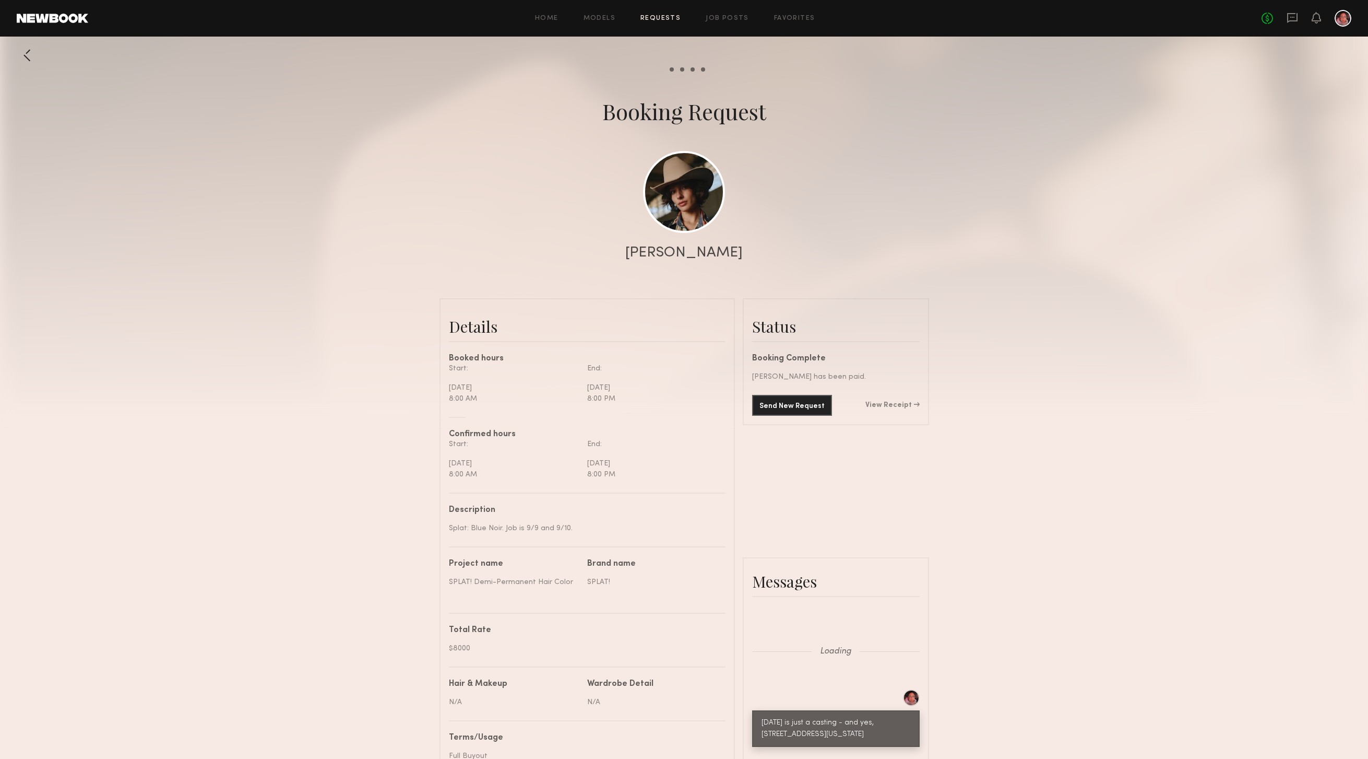
scroll to position [1123, 0]
